Goal: Navigation & Orientation: Find specific page/section

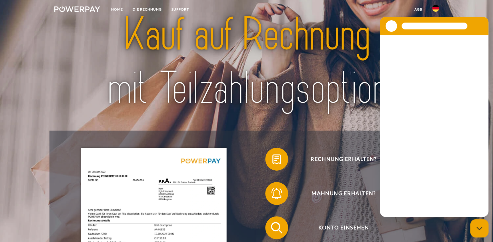
scroll to position [69, 0]
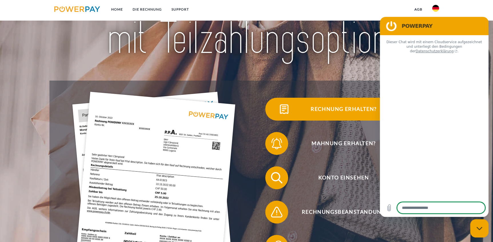
click at [280, 109] on img at bounding box center [284, 109] width 14 height 14
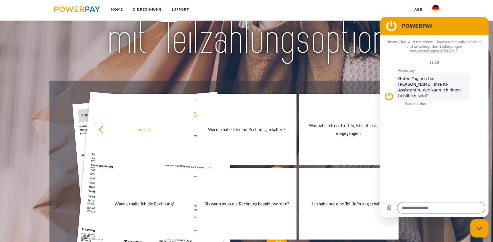
drag, startPoint x: 386, startPoint y: 25, endPoint x: 760, endPoint y: 42, distance: 374.6
click at [386, 25] on figure at bounding box center [391, 25] width 11 height 11
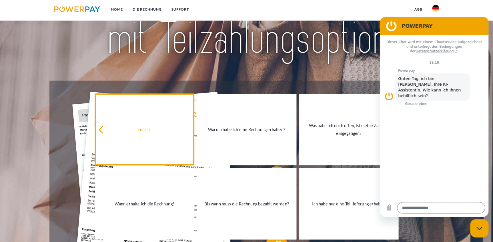
click at [106, 130] on icon at bounding box center [103, 130] width 8 height 8
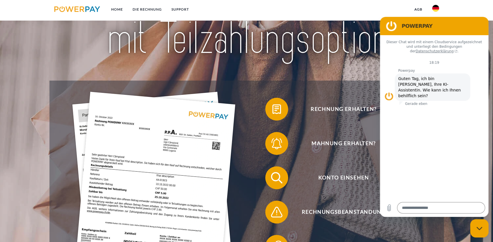
click at [387, 25] on figure at bounding box center [391, 25] width 11 height 11
click at [388, 92] on figure at bounding box center [389, 96] width 9 height 9
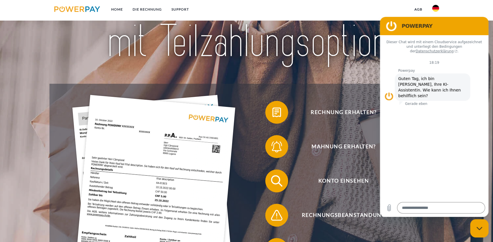
scroll to position [60, 0]
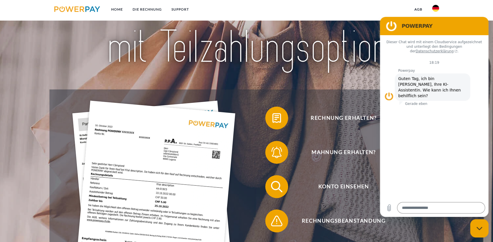
click at [480, 230] on icon "Messaging-Fenster schließen" at bounding box center [480, 229] width 6 height 4
type textarea "*"
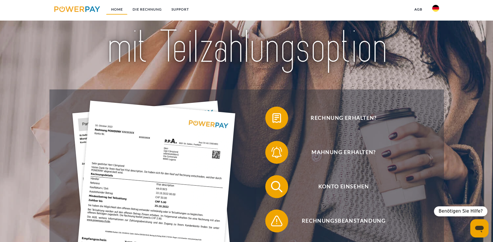
click at [115, 11] on link "Home" at bounding box center [116, 9] width 21 height 10
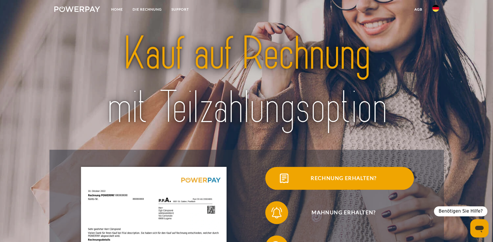
click at [304, 182] on span "Rechnung erhalten?" at bounding box center [344, 178] width 140 height 23
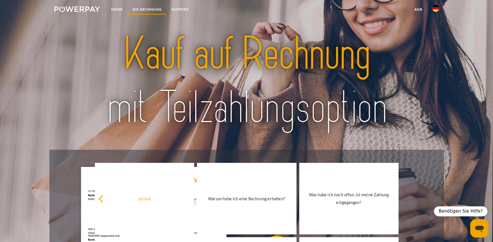
click at [142, 6] on link "DIE RECHNUNG" at bounding box center [147, 9] width 39 height 10
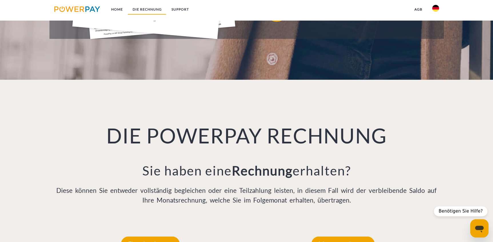
scroll to position [421, 0]
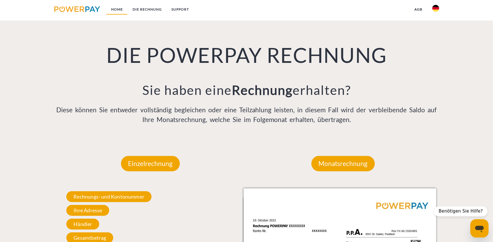
click at [117, 9] on link "Home" at bounding box center [116, 9] width 21 height 10
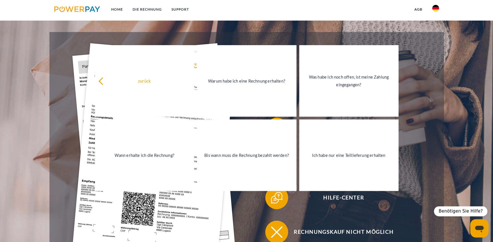
scroll to position [121, 0]
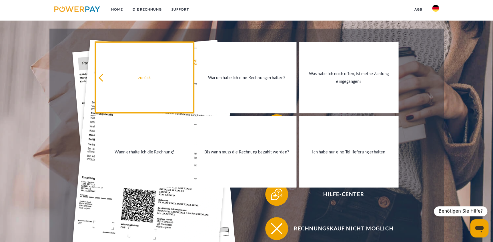
click at [102, 77] on icon at bounding box center [103, 78] width 8 height 8
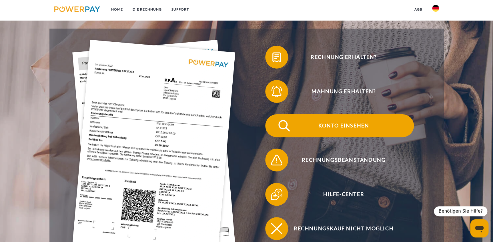
click at [338, 126] on span "Konto einsehen" at bounding box center [344, 125] width 140 height 23
